Goal: Find specific page/section: Find specific page/section

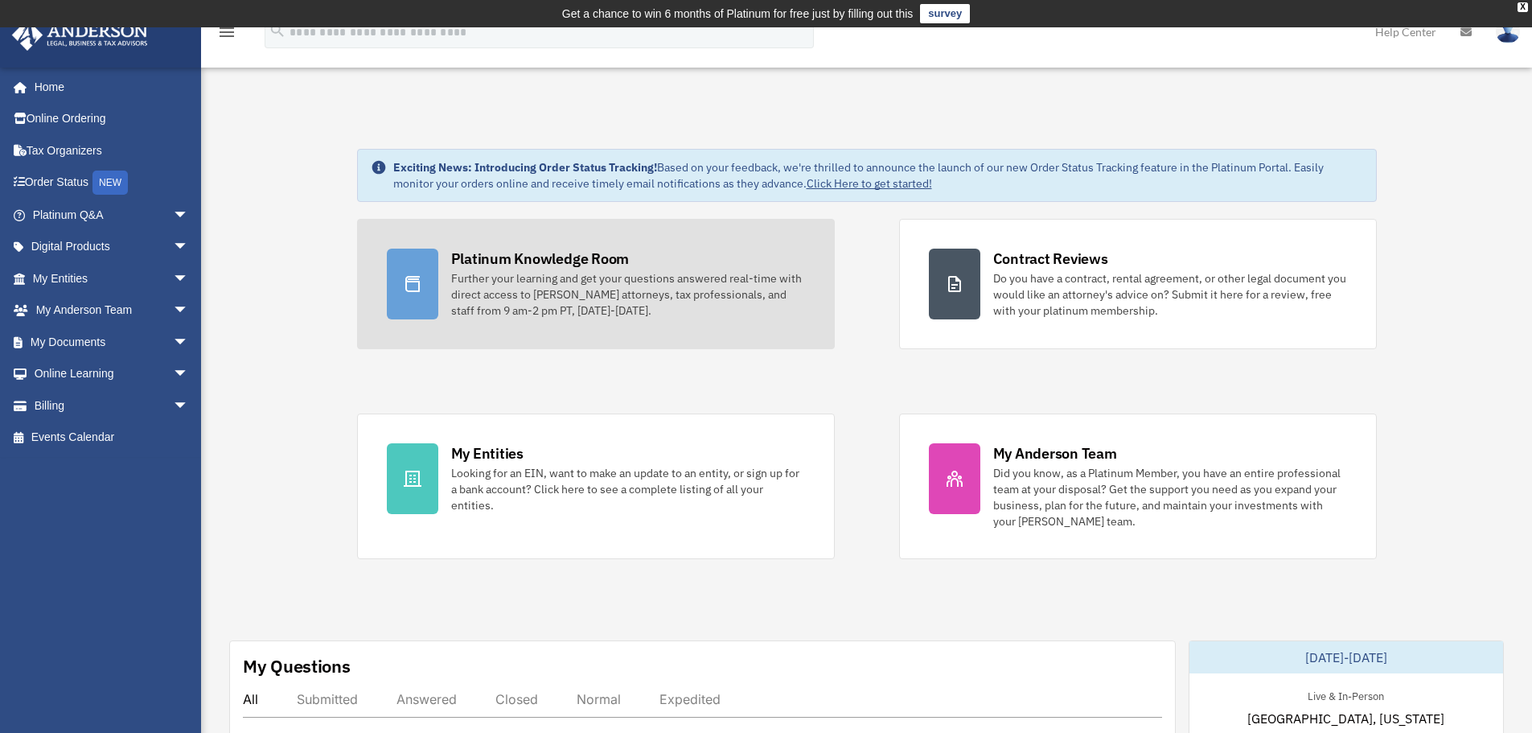
click at [565, 298] on div "Further your learning and get your questions answered real-time with direct acc…" at bounding box center [628, 294] width 354 height 48
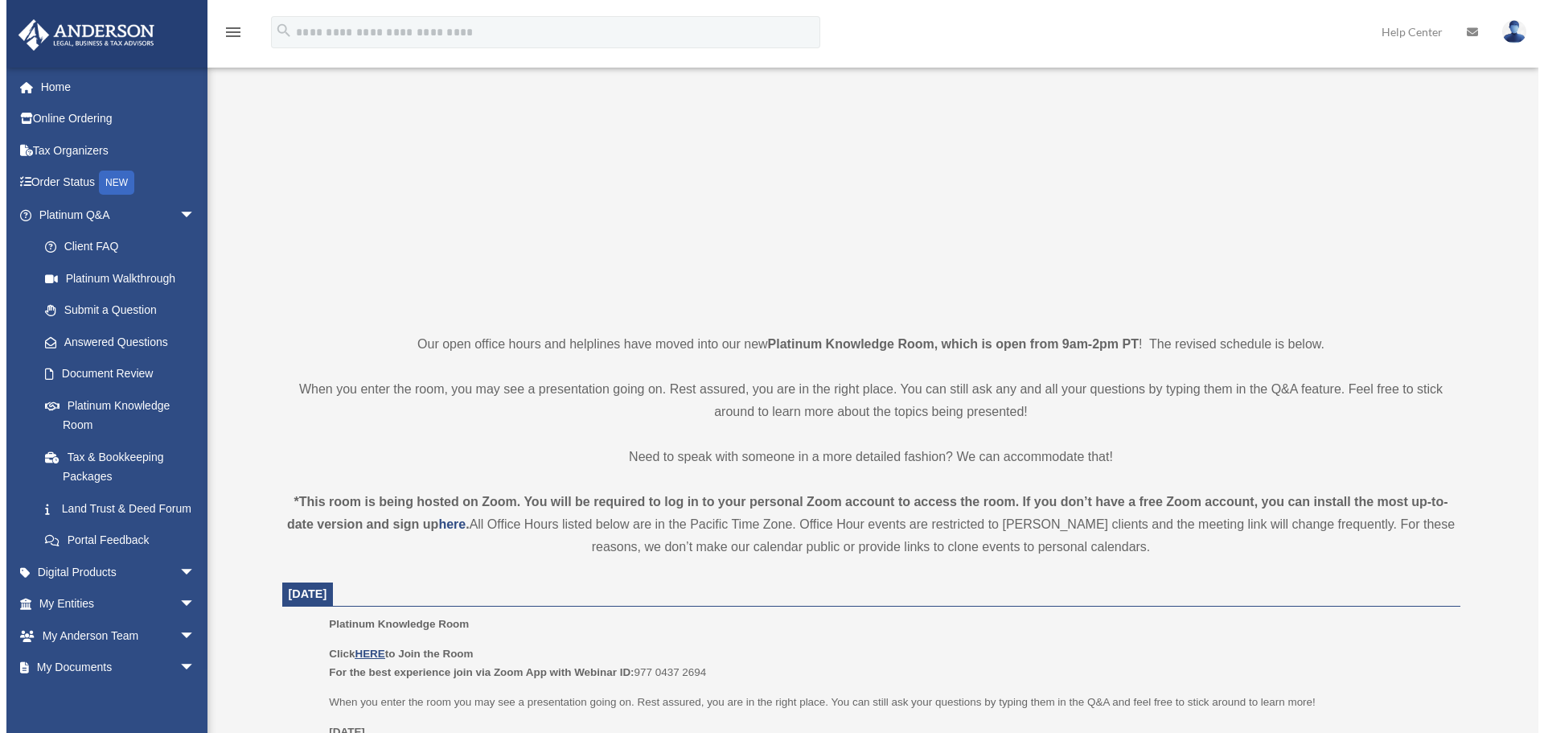
scroll to position [322, 0]
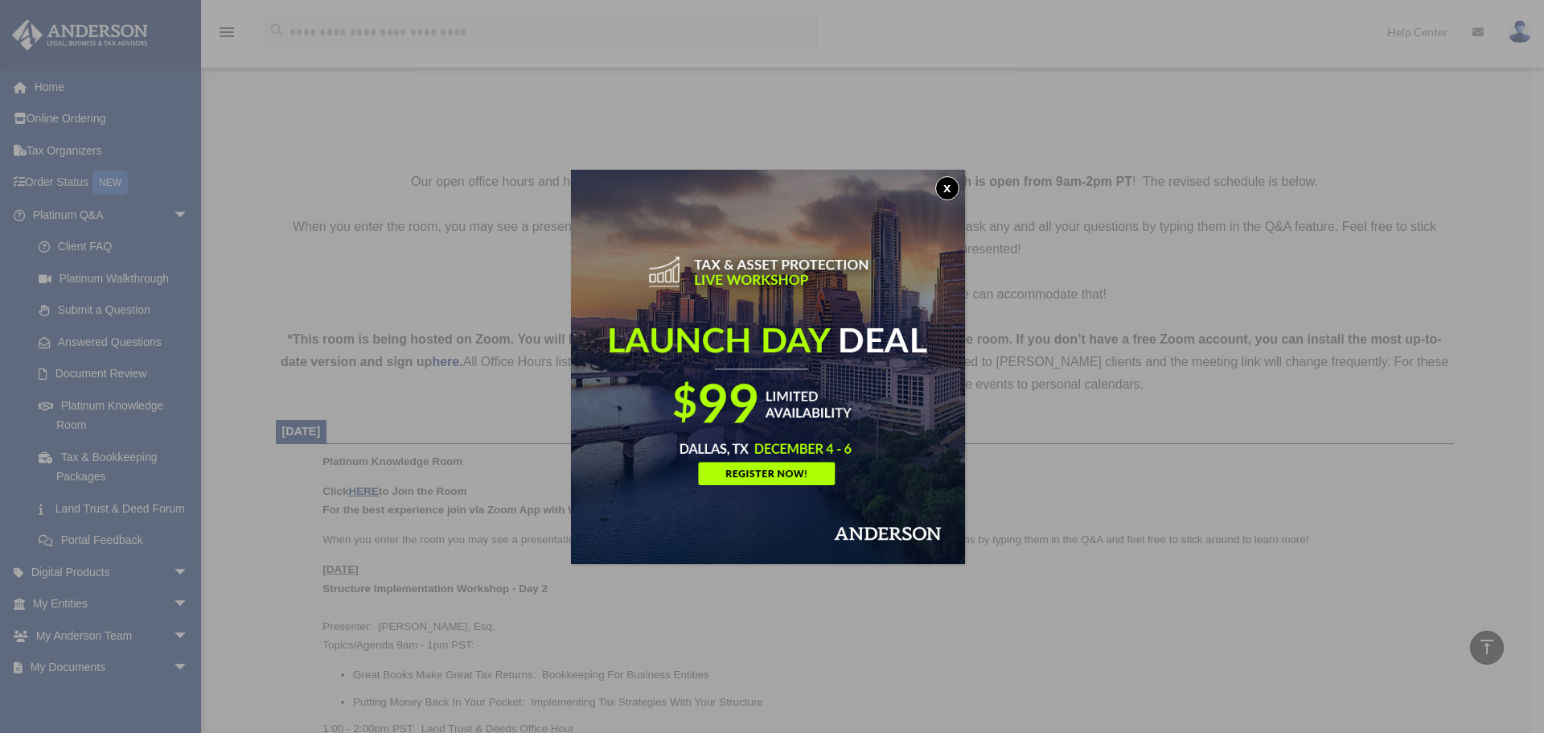
click at [952, 187] on button "x" at bounding box center [947, 188] width 24 height 24
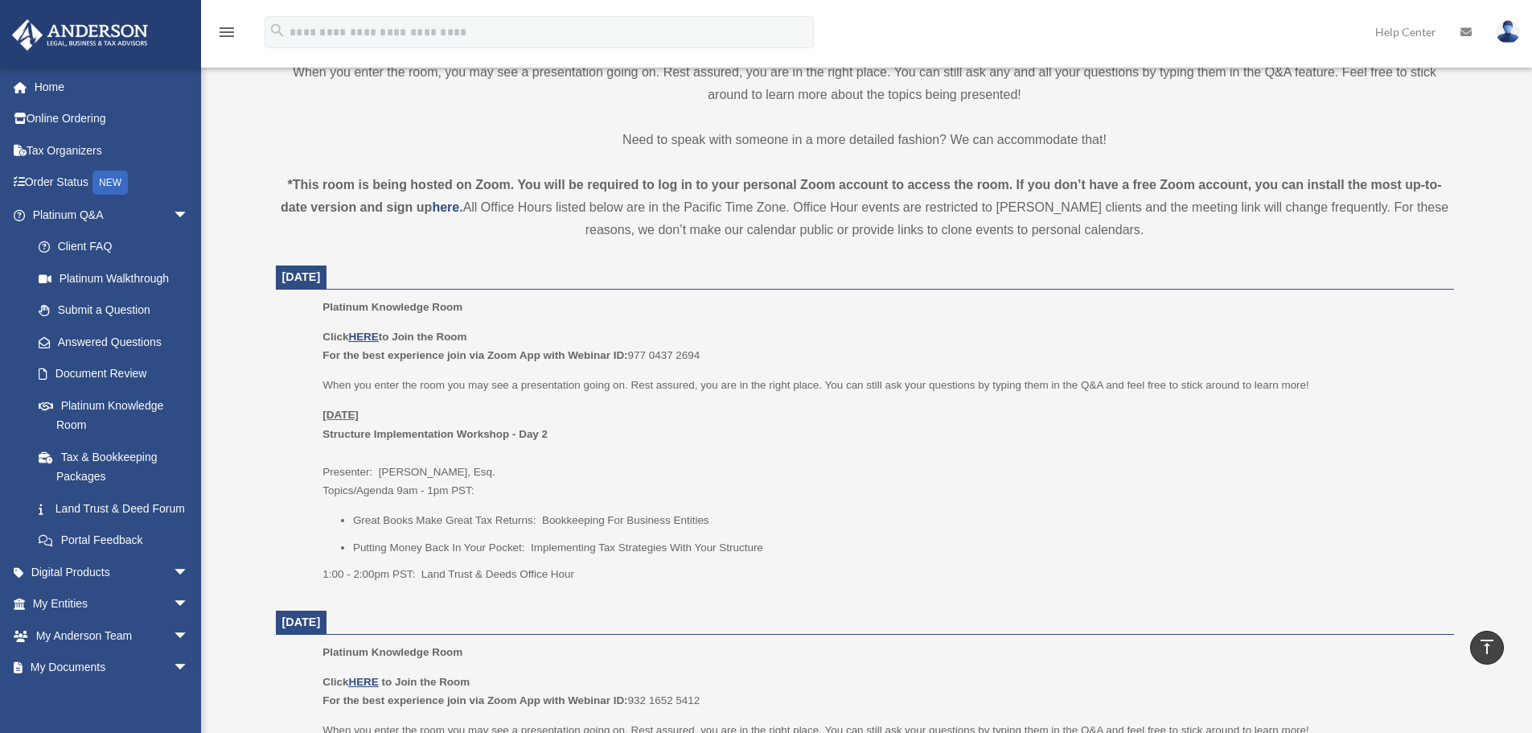
scroll to position [483, 0]
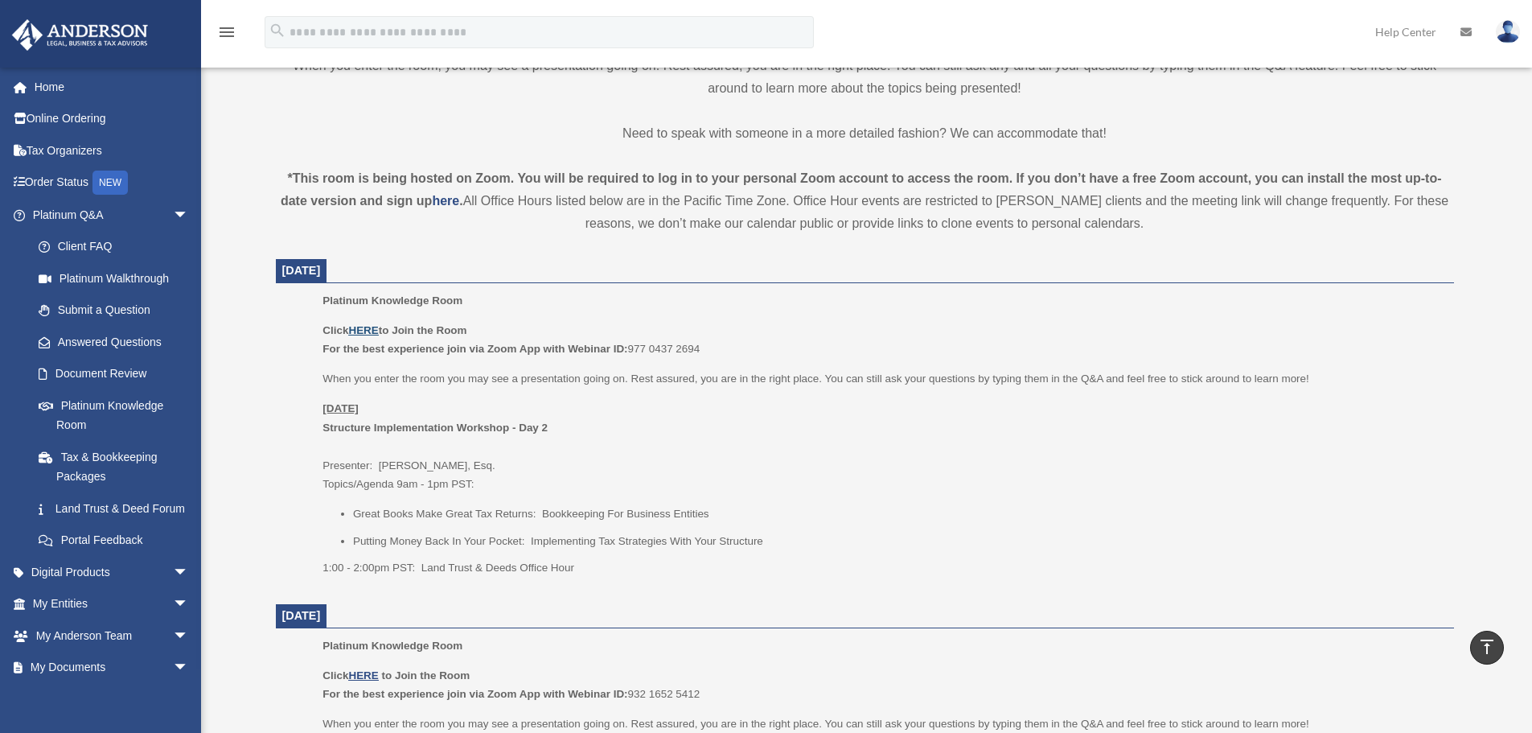
click at [369, 324] on u "HERE" at bounding box center [363, 330] width 30 height 12
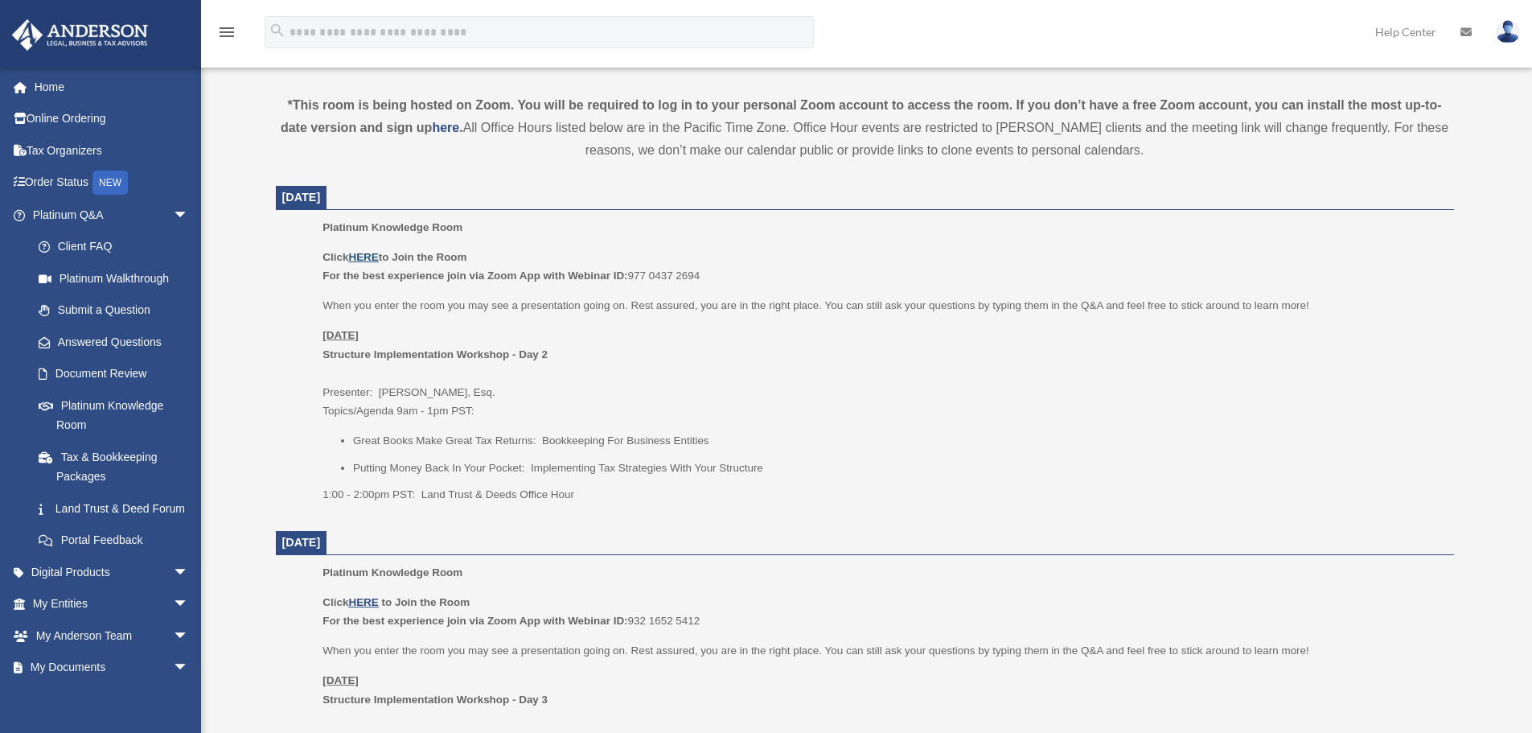
scroll to position [563, 0]
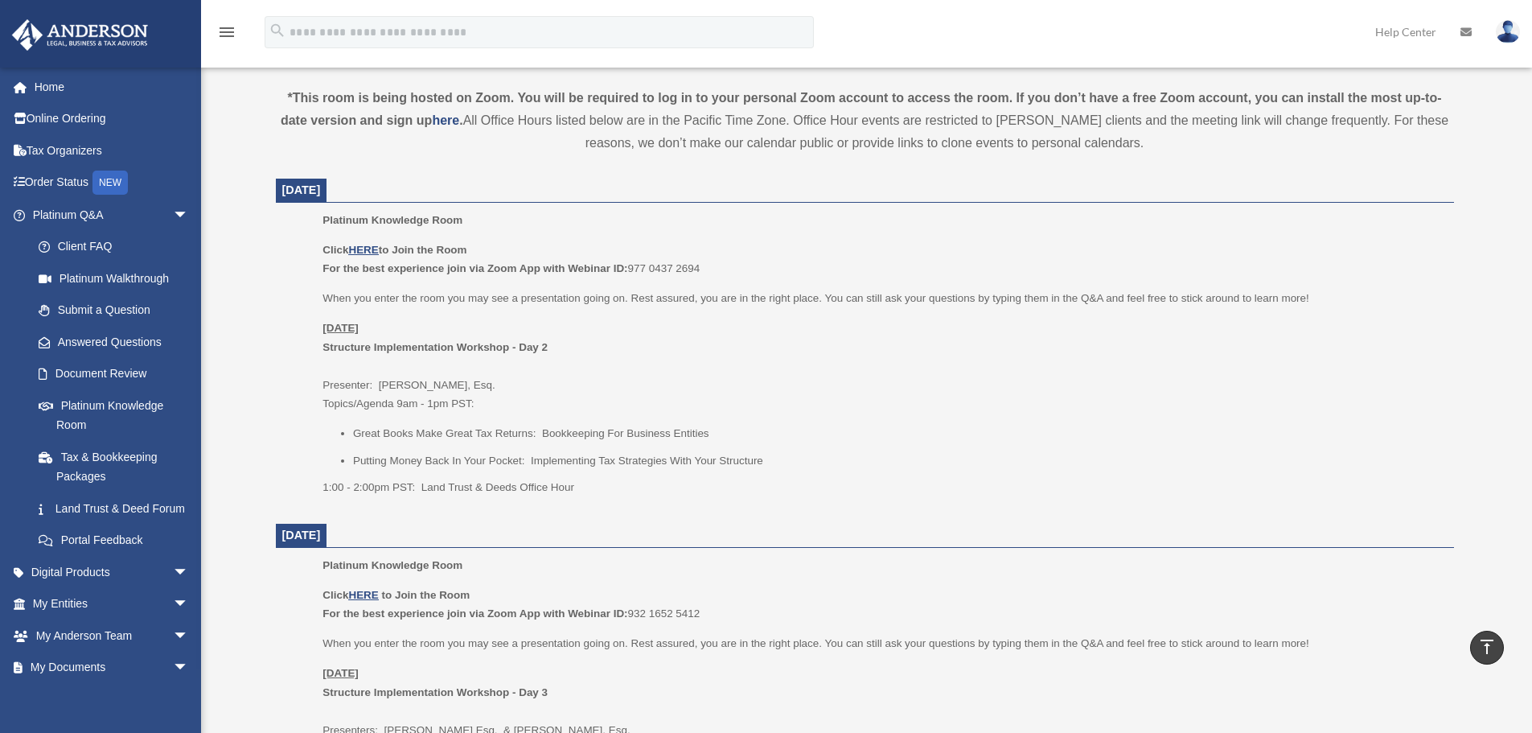
drag, startPoint x: 633, startPoint y: 262, endPoint x: 705, endPoint y: 265, distance: 72.5
click at [705, 265] on p "Click HERE to Join the Room For the best experience join via Zoom App with Webi…" at bounding box center [881, 259] width 1119 height 38
copy p "977 0437 2694"
